Goal: Information Seeking & Learning: Learn about a topic

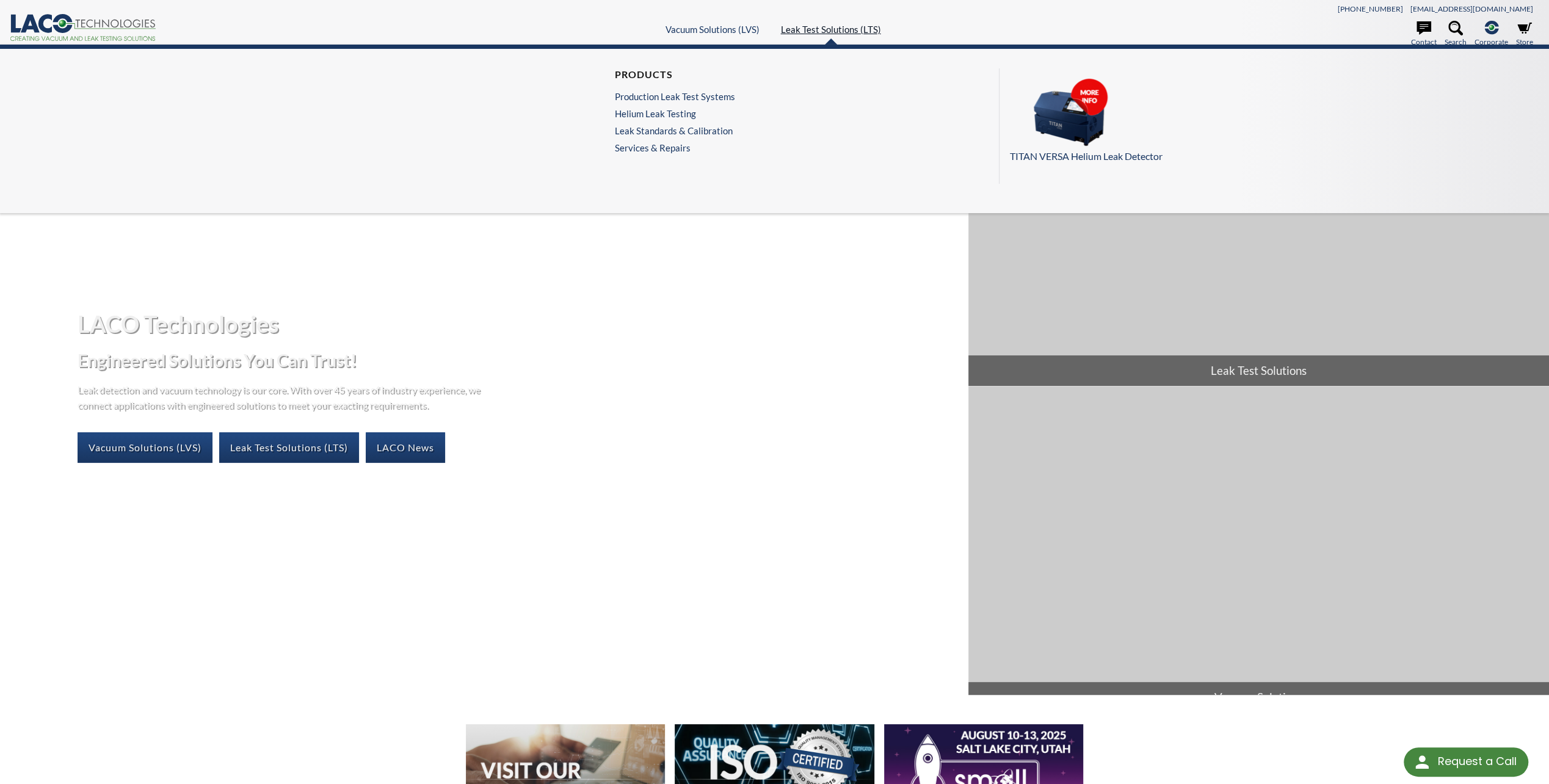
click at [840, 30] on link "Leak Test Solutions (LTS)" at bounding box center [830, 29] width 100 height 11
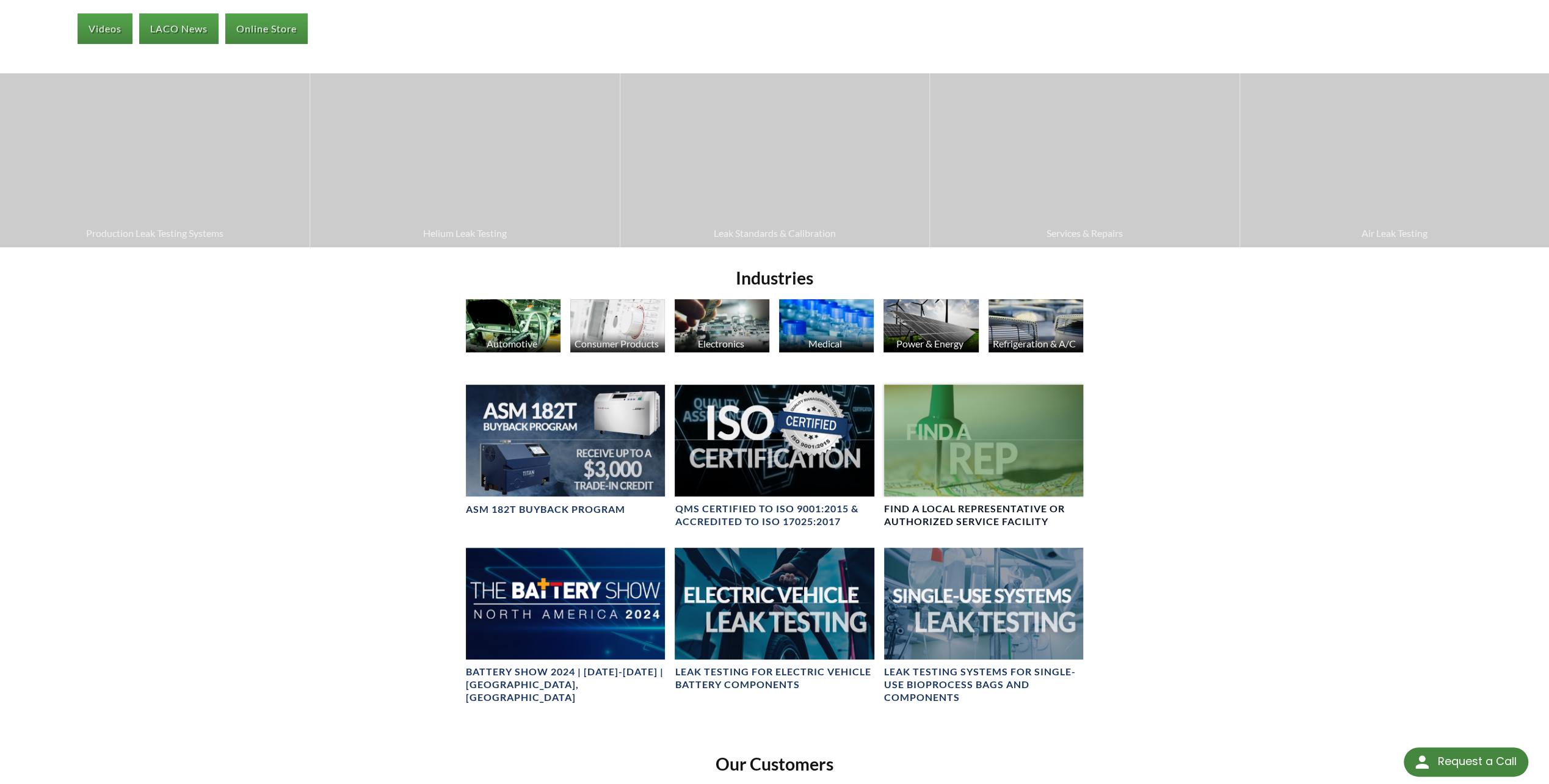
scroll to position [447, 0]
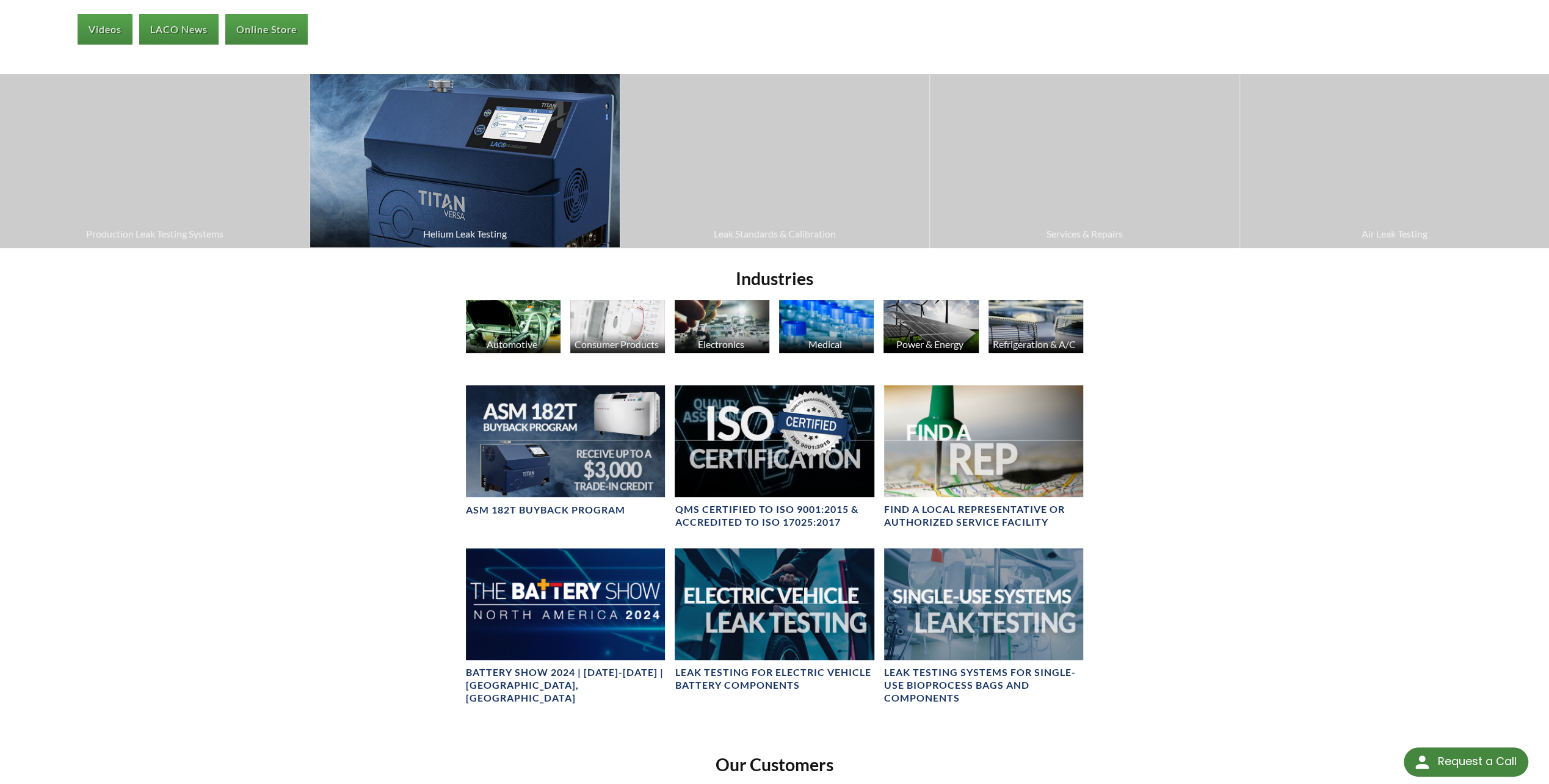
click at [480, 240] on span "Helium Leak Testing" at bounding box center [465, 233] width 297 height 16
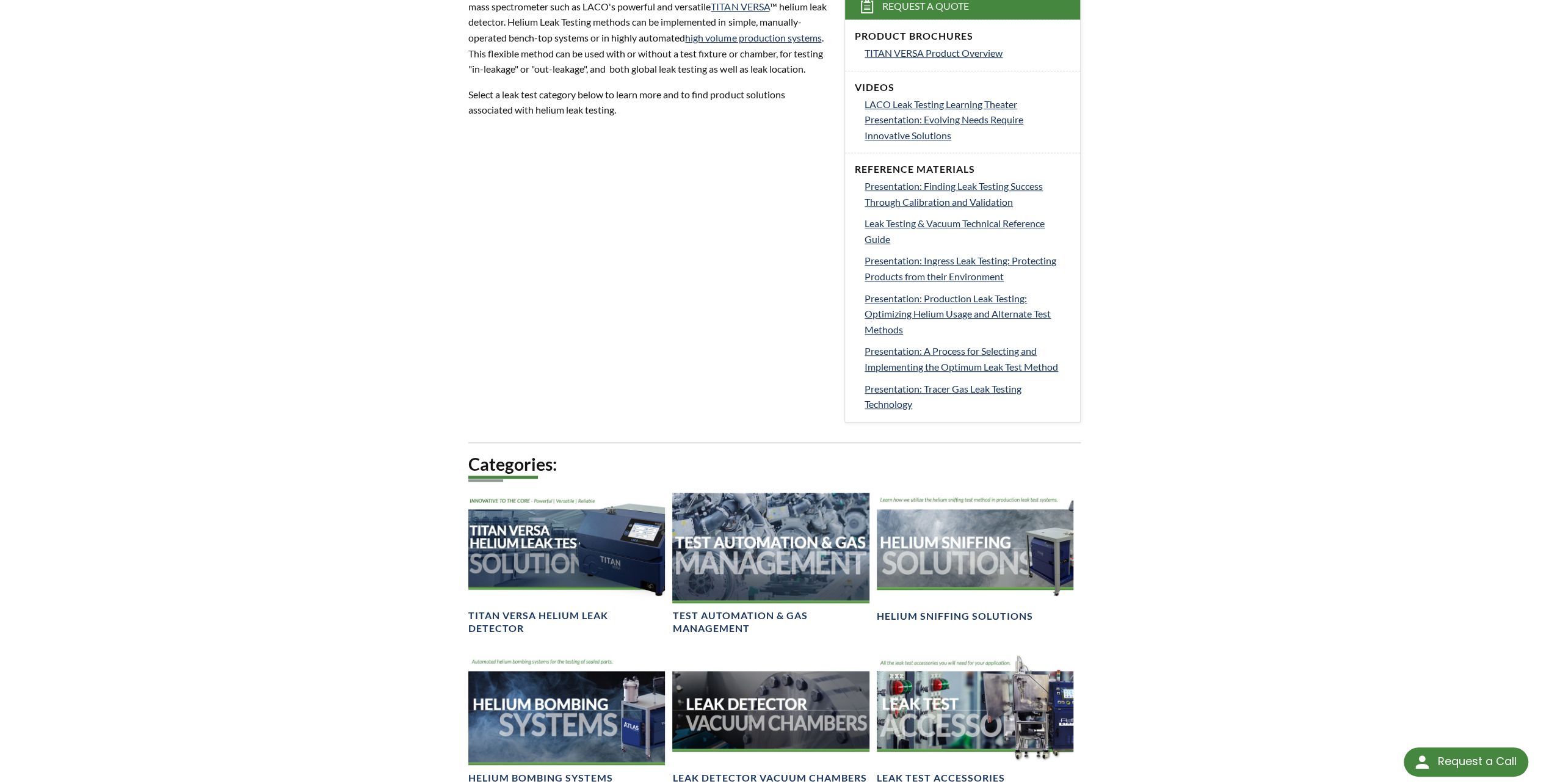
scroll to position [305, 0]
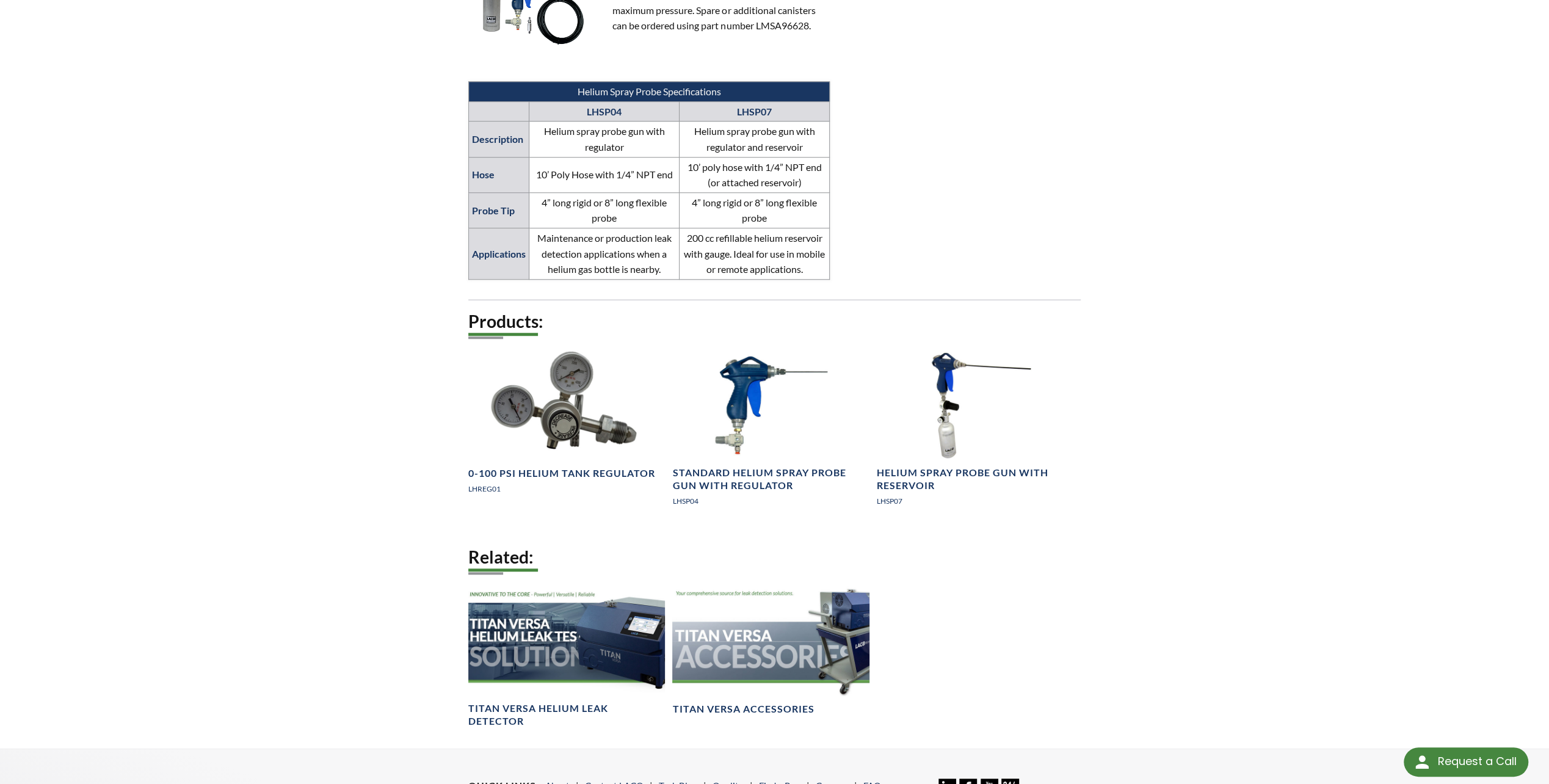
scroll to position [794, 0]
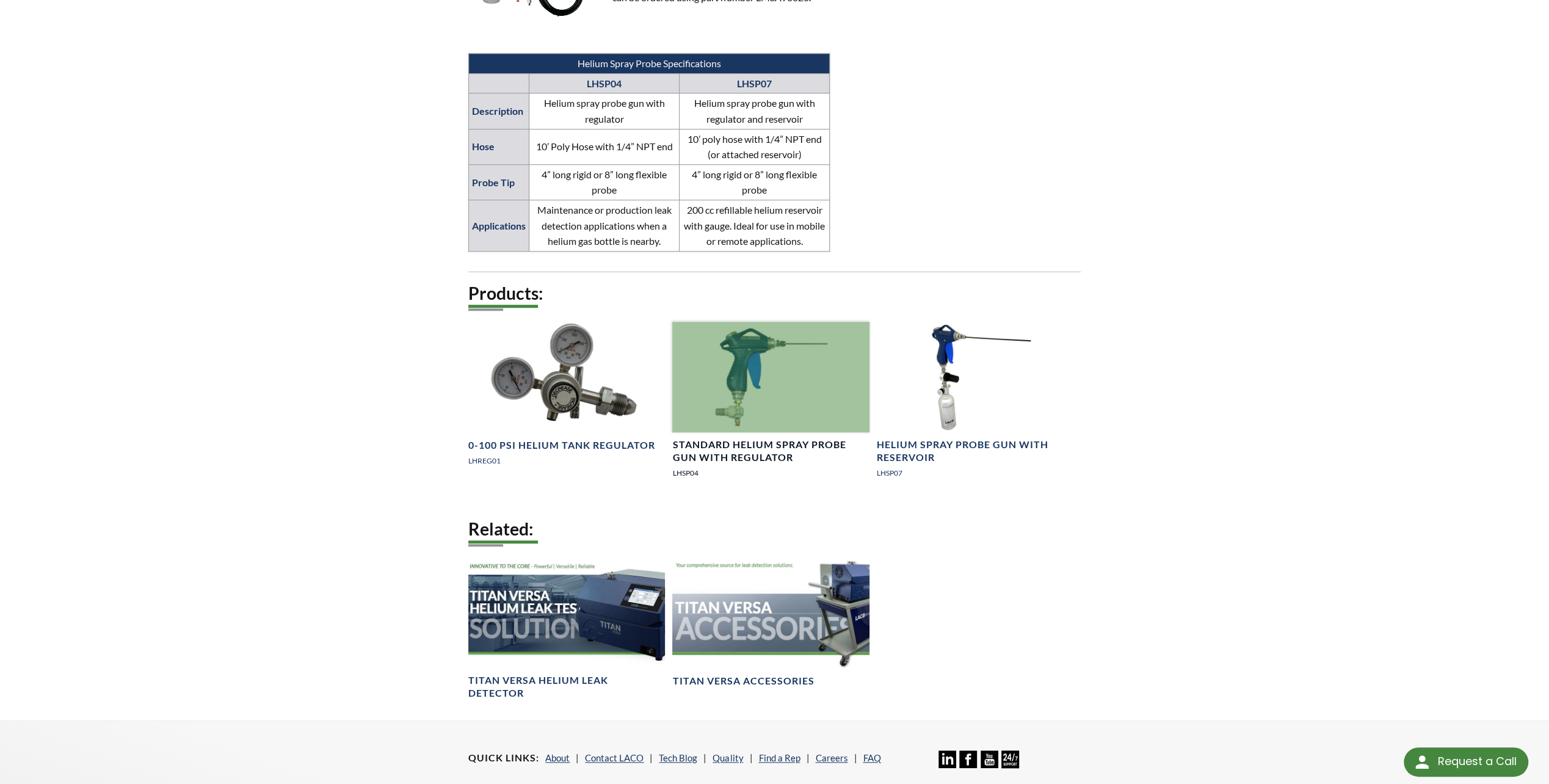
click at [727, 444] on h4 "Standard Helium Spray Probe Gun with Regulator" at bounding box center [770, 451] width 197 height 26
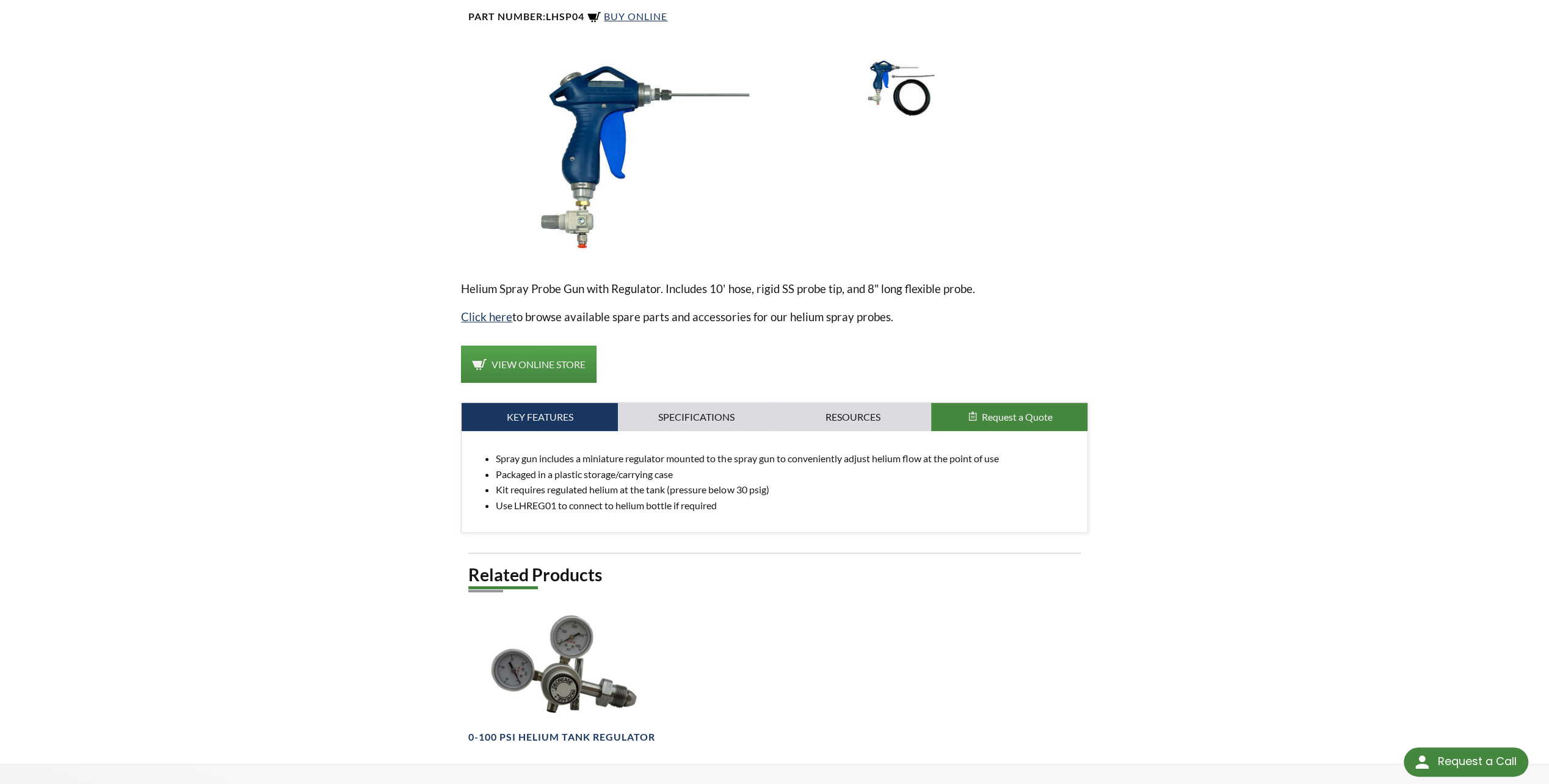
scroll to position [183, 0]
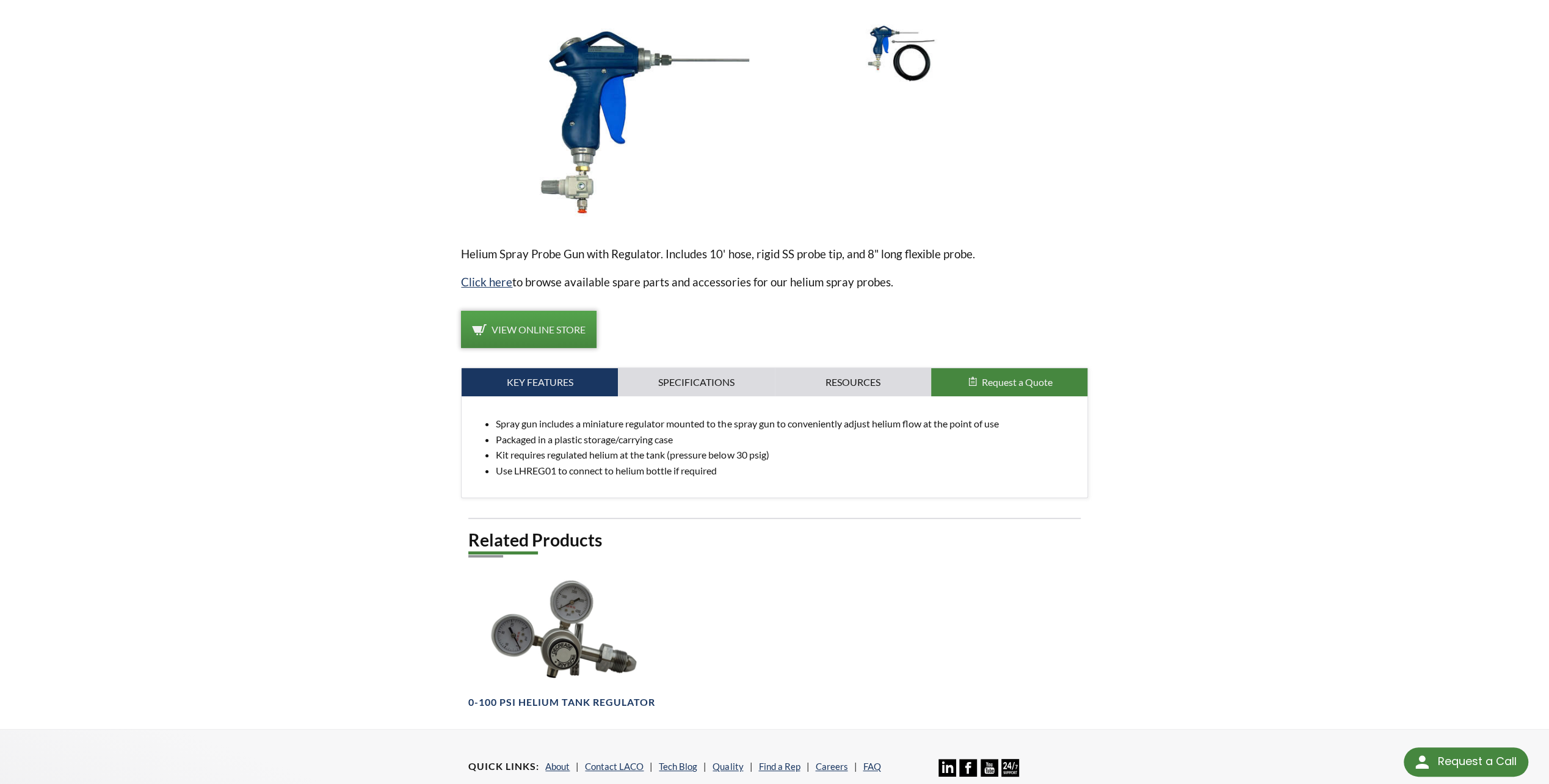
click at [533, 331] on span "View Online Store" at bounding box center [539, 329] width 94 height 11
